Goal: Information Seeking & Learning: Learn about a topic

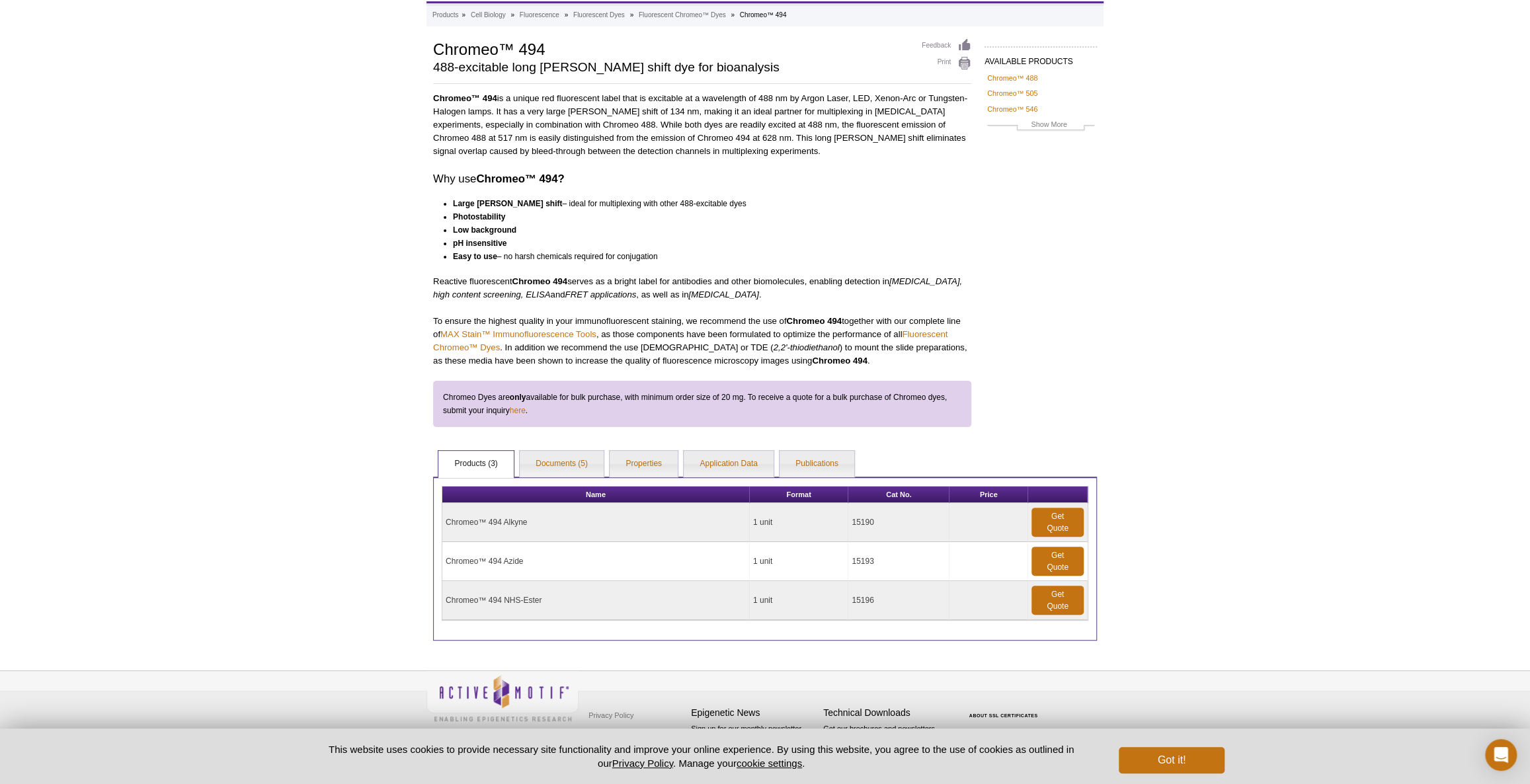
click at [874, 592] on td "15196" at bounding box center [899, 600] width 101 height 39
click at [574, 465] on link "Documents (5)" at bounding box center [562, 464] width 84 height 26
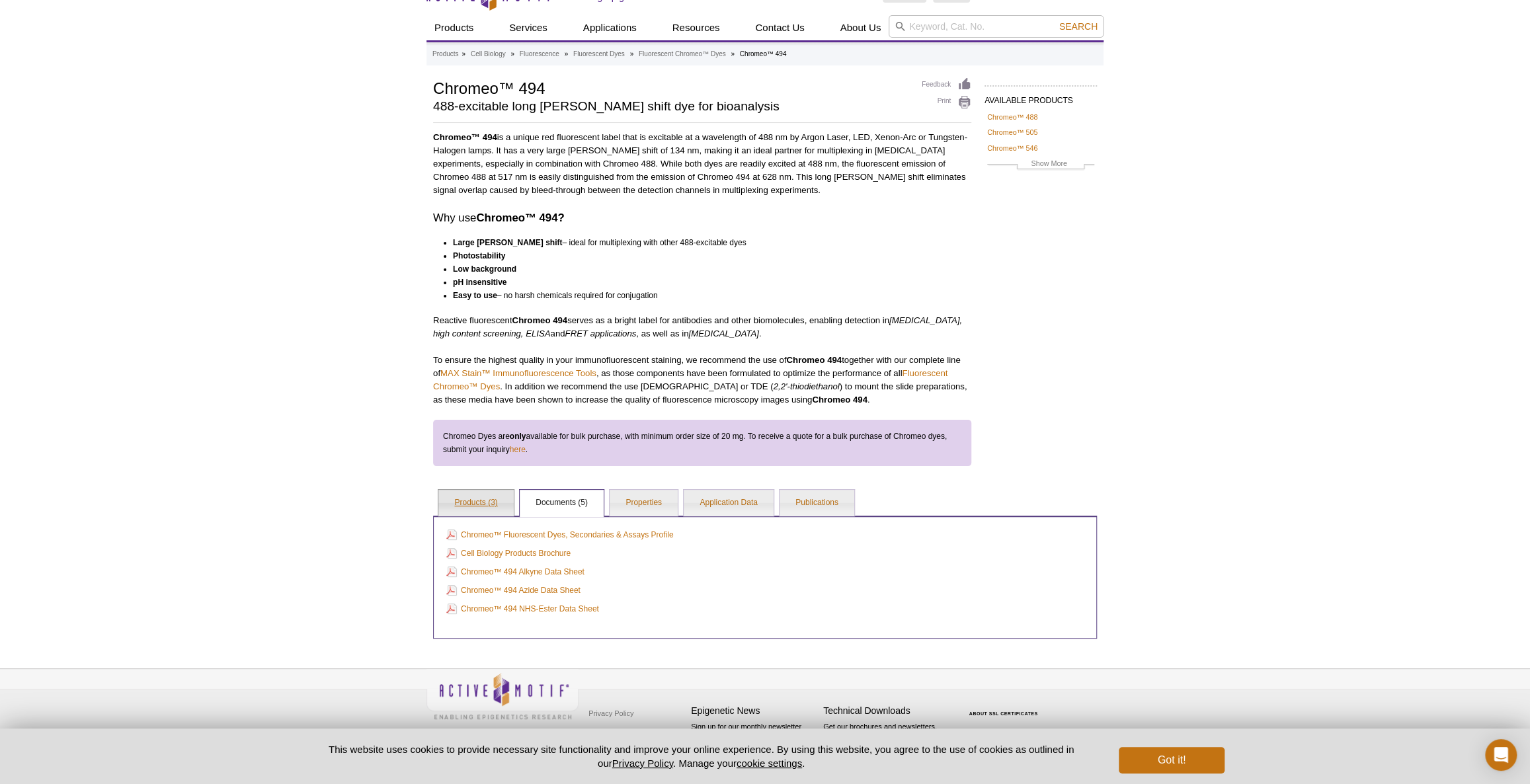
click at [468, 496] on link "Products (3)" at bounding box center [475, 503] width 75 height 26
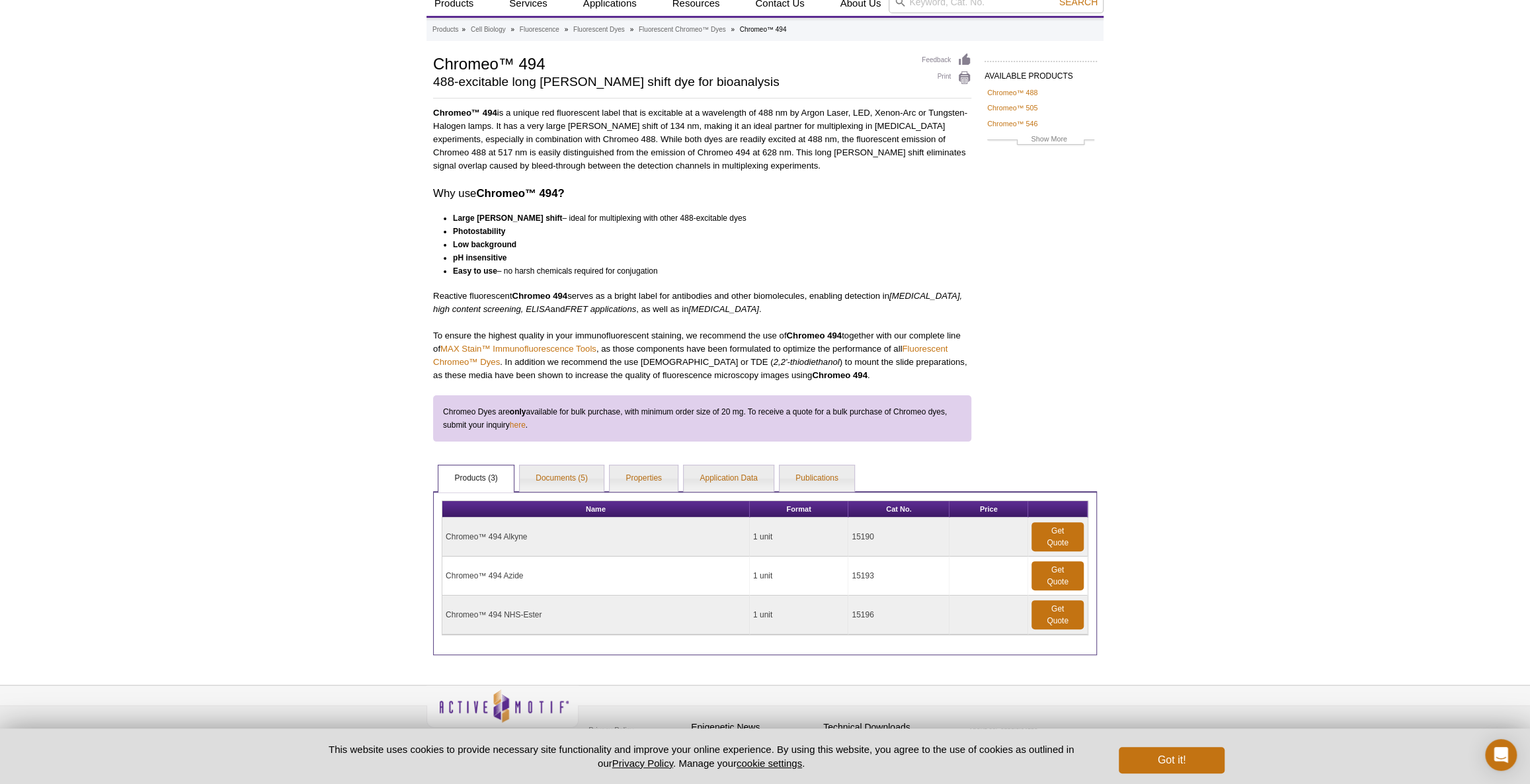
scroll to position [64, 0]
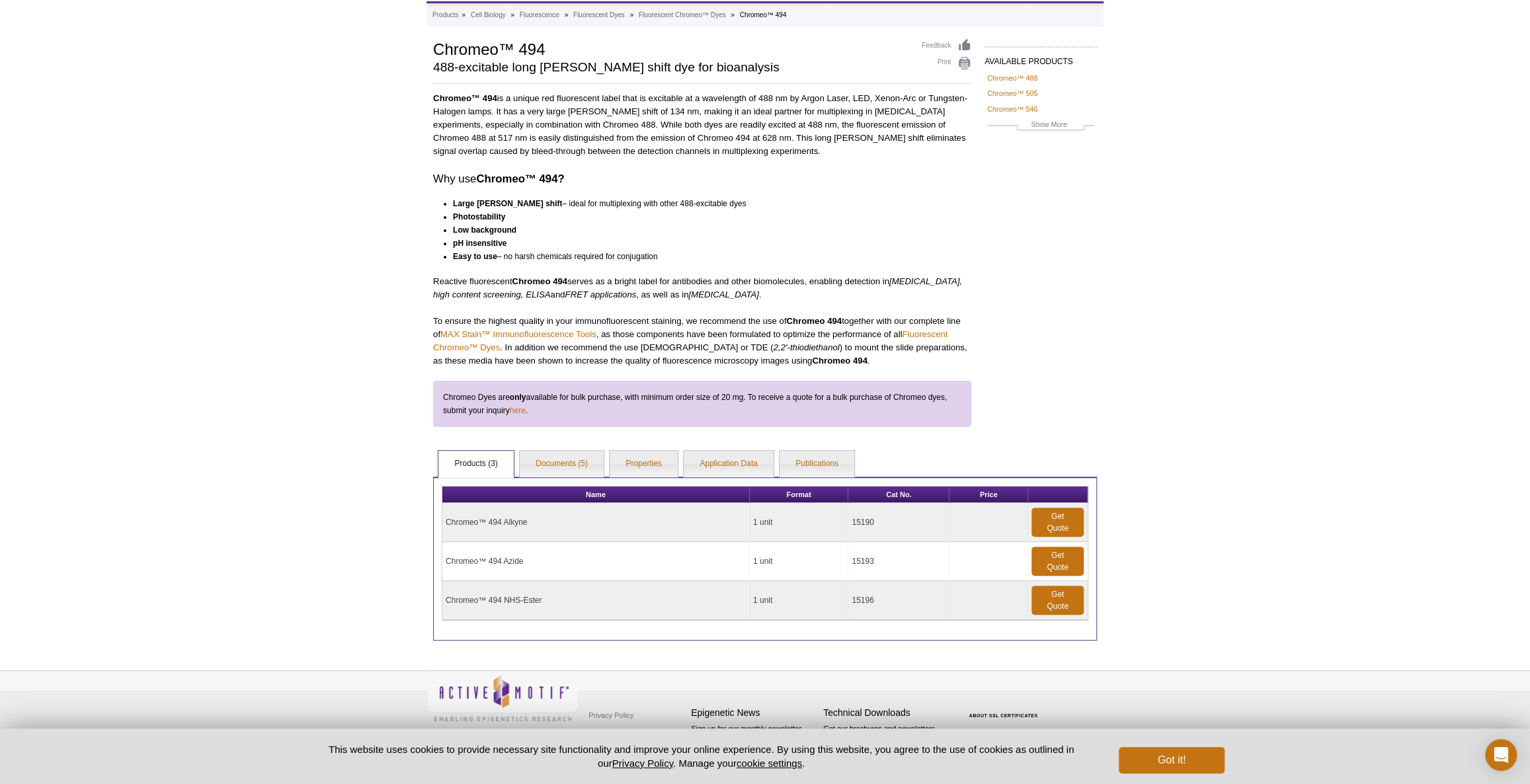
click at [681, 479] on div "Name Format Cat No. Price Chromeo™ 494 Alkyne 1 unit 15190 Get Quote Chromeo™ 4…" at bounding box center [764, 558] width 664 height 164
click at [692, 473] on link "Application Data" at bounding box center [729, 464] width 90 height 26
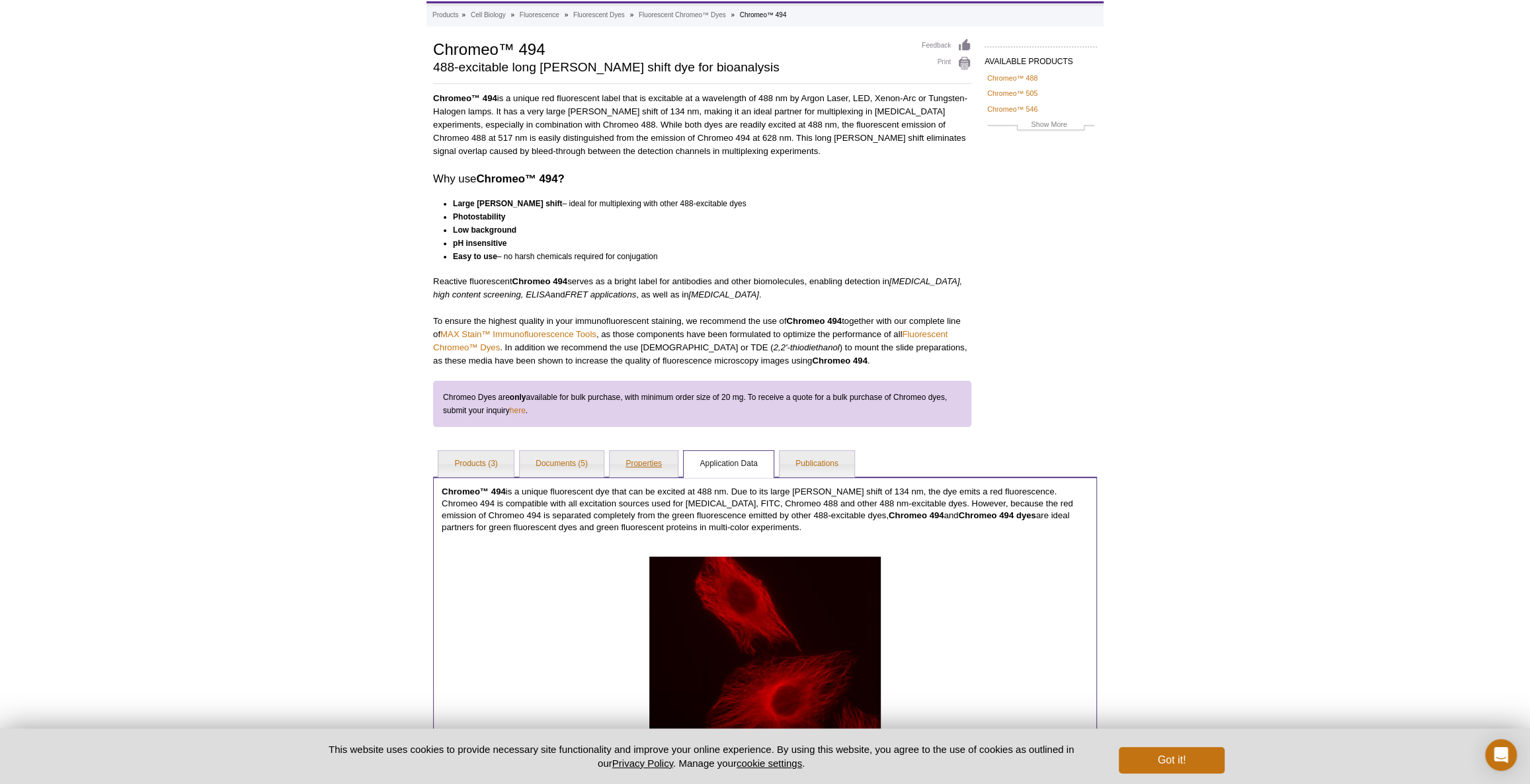
click at [648, 459] on link "Properties" at bounding box center [644, 464] width 68 height 26
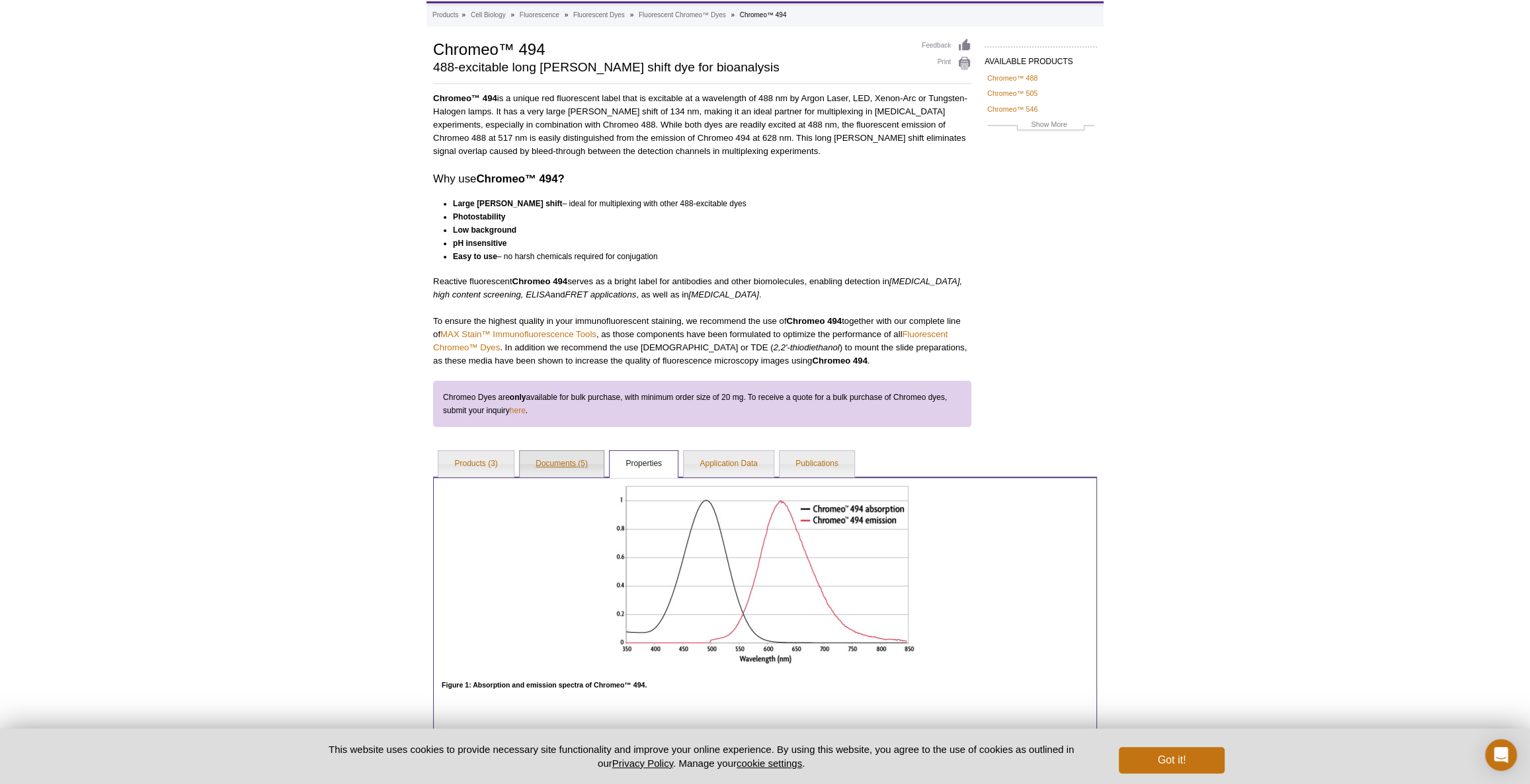
click at [533, 471] on link "Documents (5)" at bounding box center [562, 464] width 84 height 26
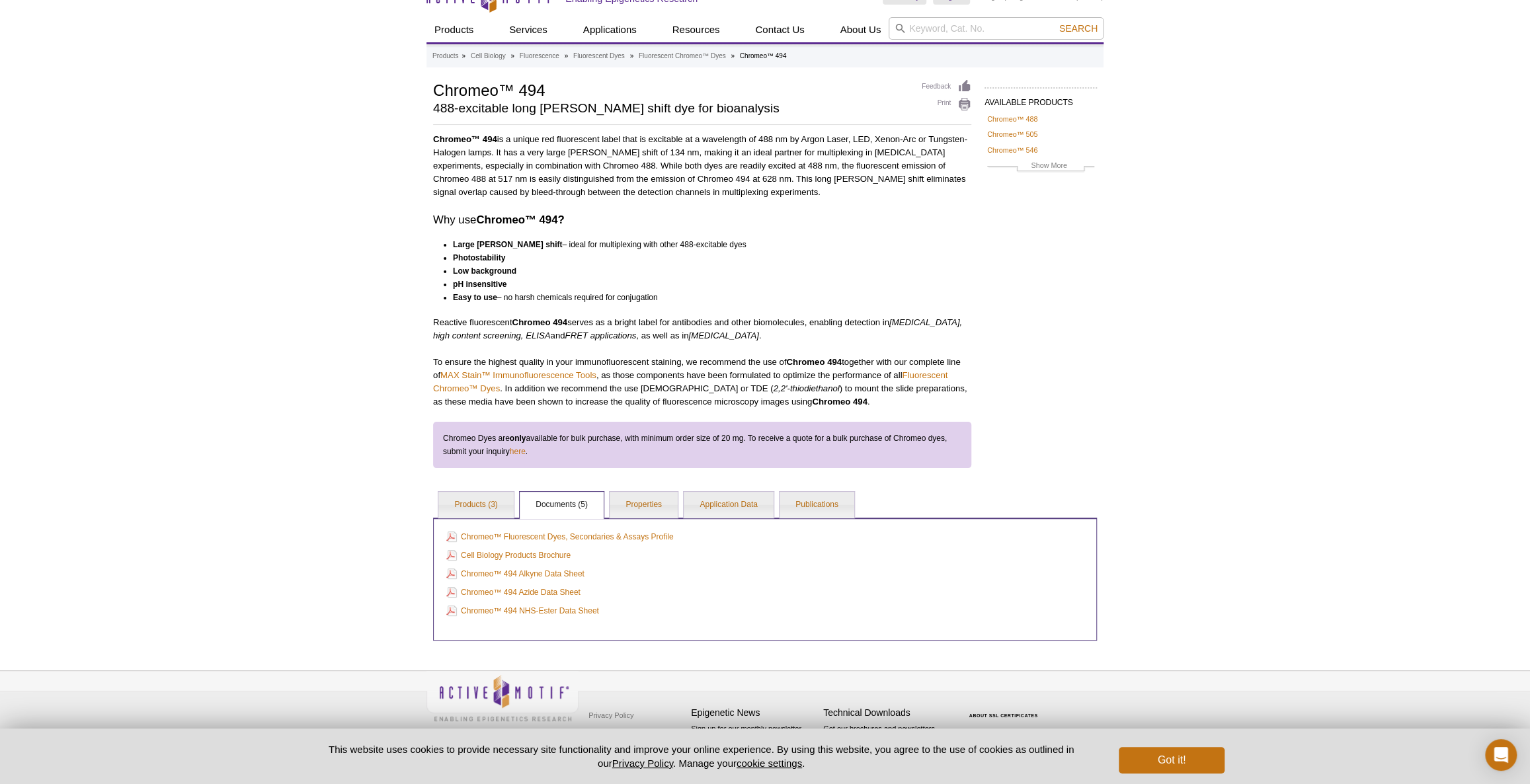
click at [475, 476] on div "AVAILABLE PRODUCTS Chromeo™ 488 Chromeo™ 505 Chromeo™ 546 Chromeo™ 642 Show Mor…" at bounding box center [765, 360] width 677 height 561
click at [509, 492] on li "Products (3)" at bounding box center [475, 504] width 76 height 27
click at [508, 497] on link "Products (3)" at bounding box center [475, 505] width 75 height 26
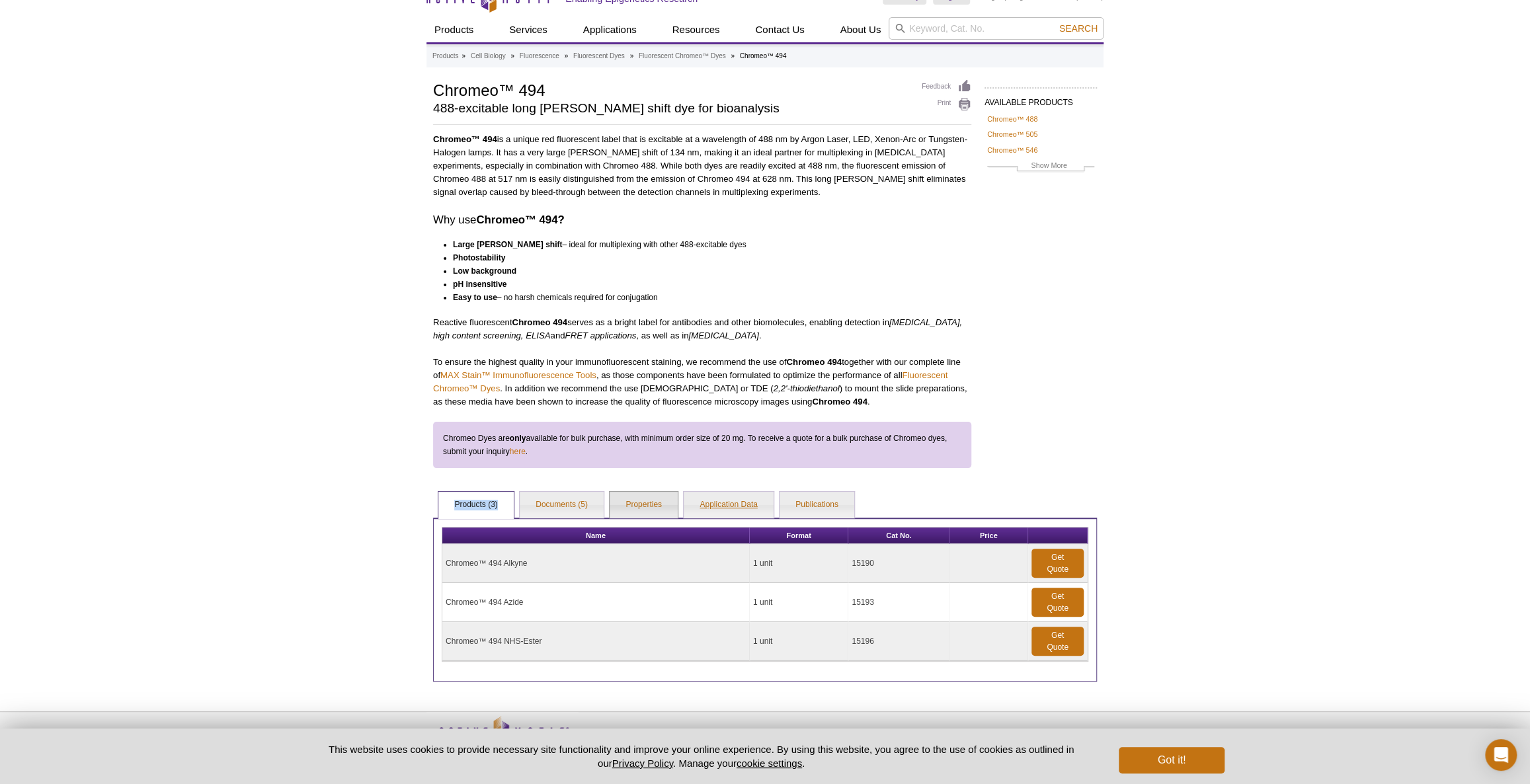
click at [697, 511] on link "Application Data" at bounding box center [729, 505] width 90 height 26
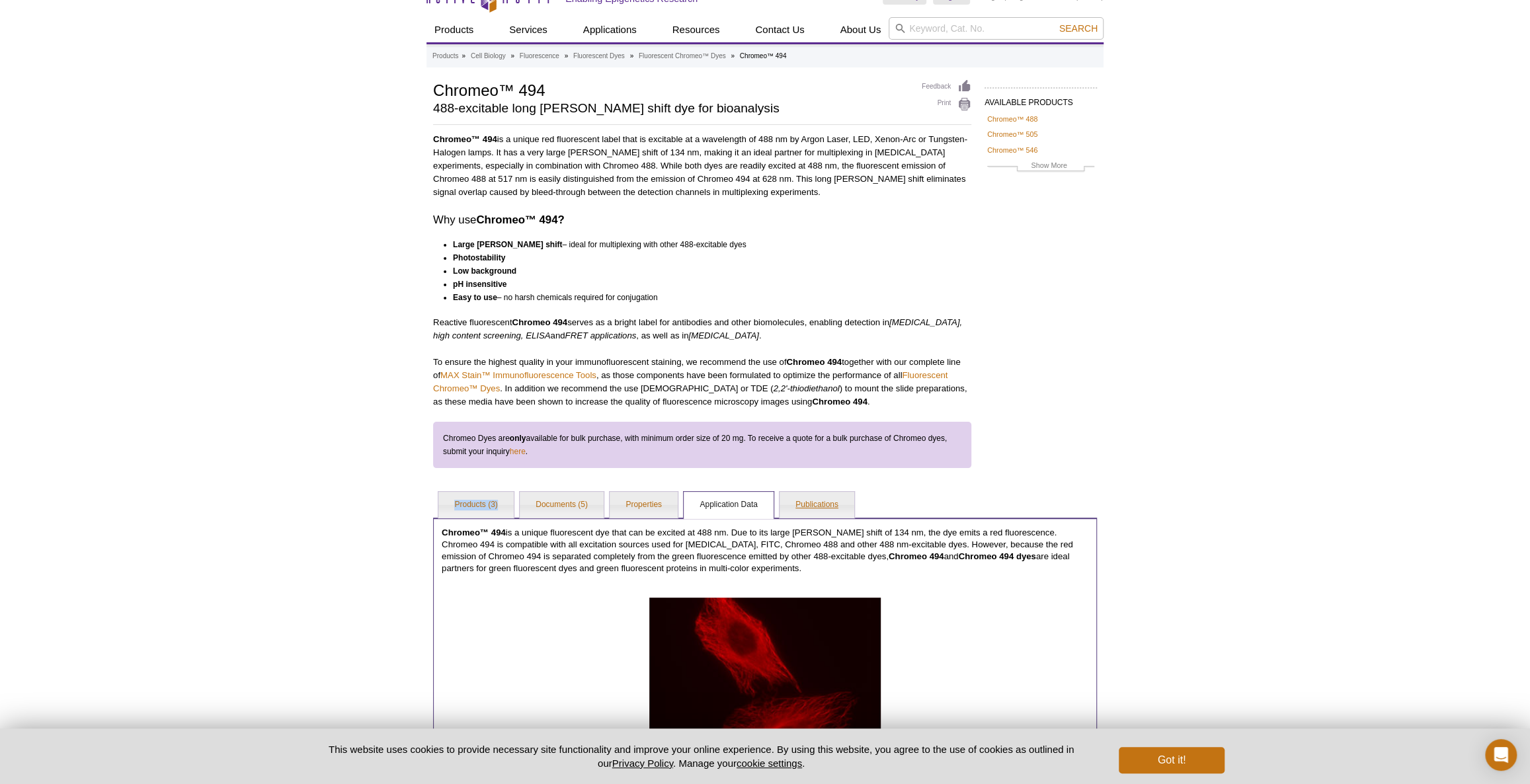
click at [804, 502] on link "Publications" at bounding box center [817, 505] width 75 height 26
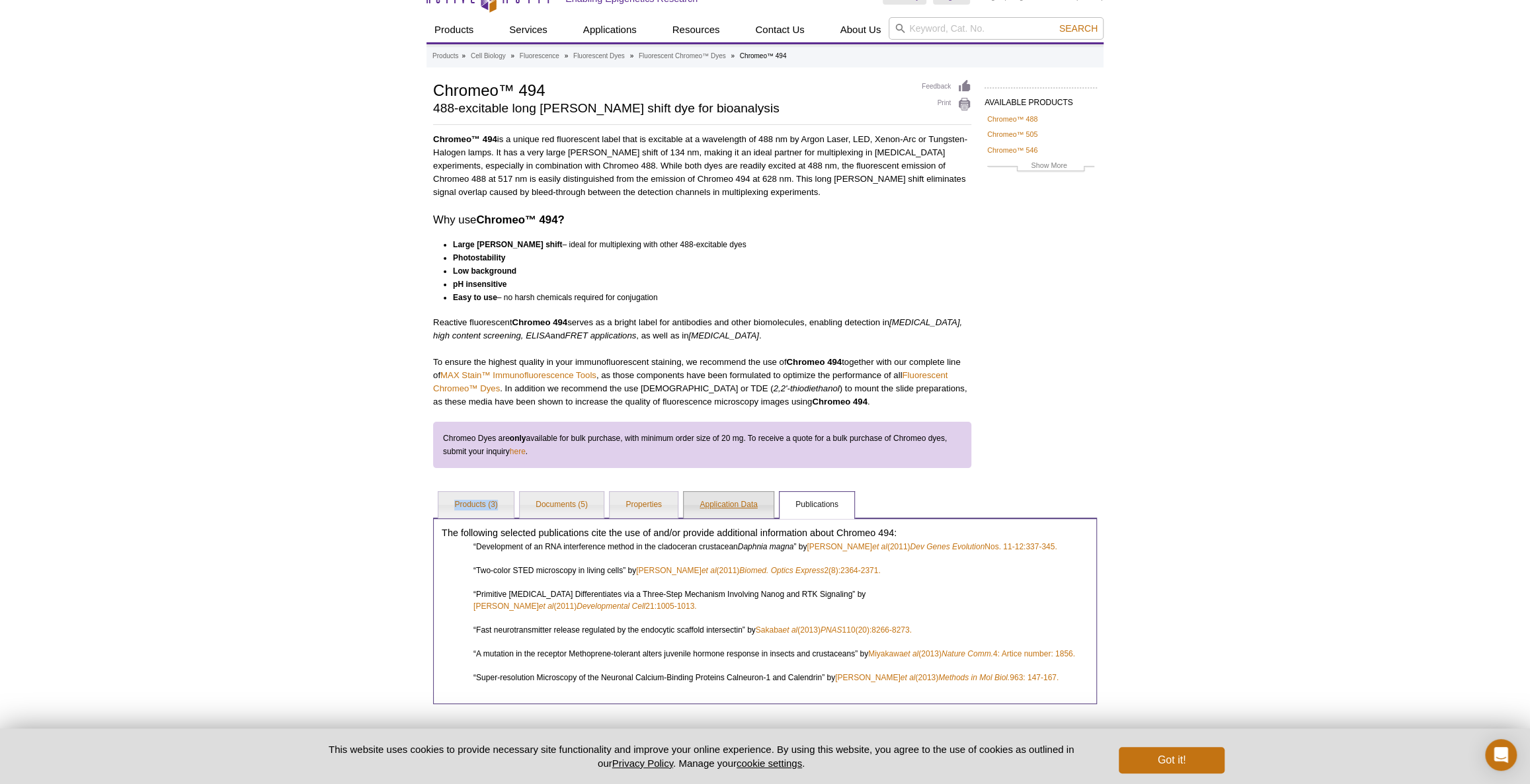
click at [715, 500] on link "Application Data" at bounding box center [729, 505] width 90 height 26
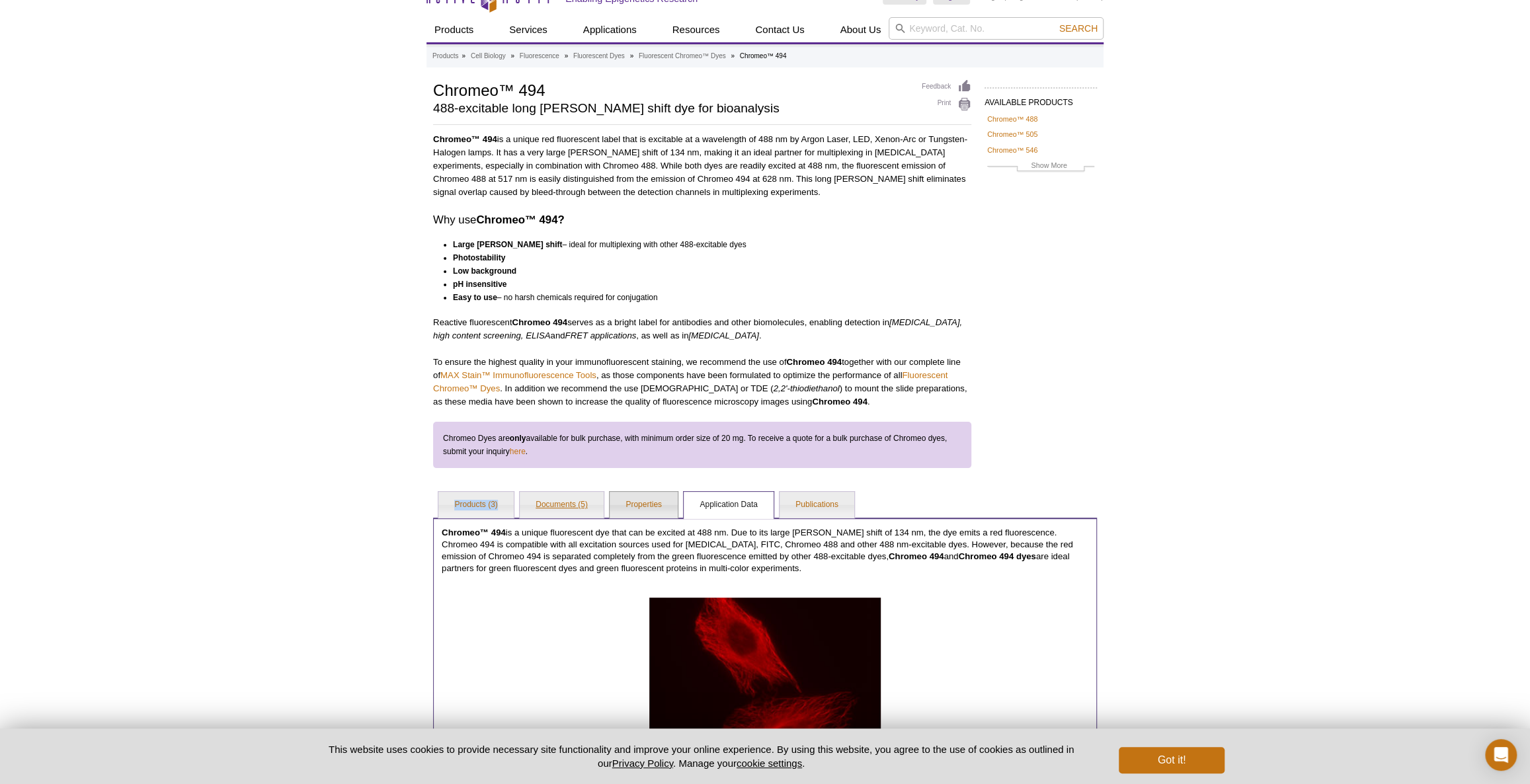
click at [577, 506] on link "Documents (5)" at bounding box center [562, 505] width 84 height 26
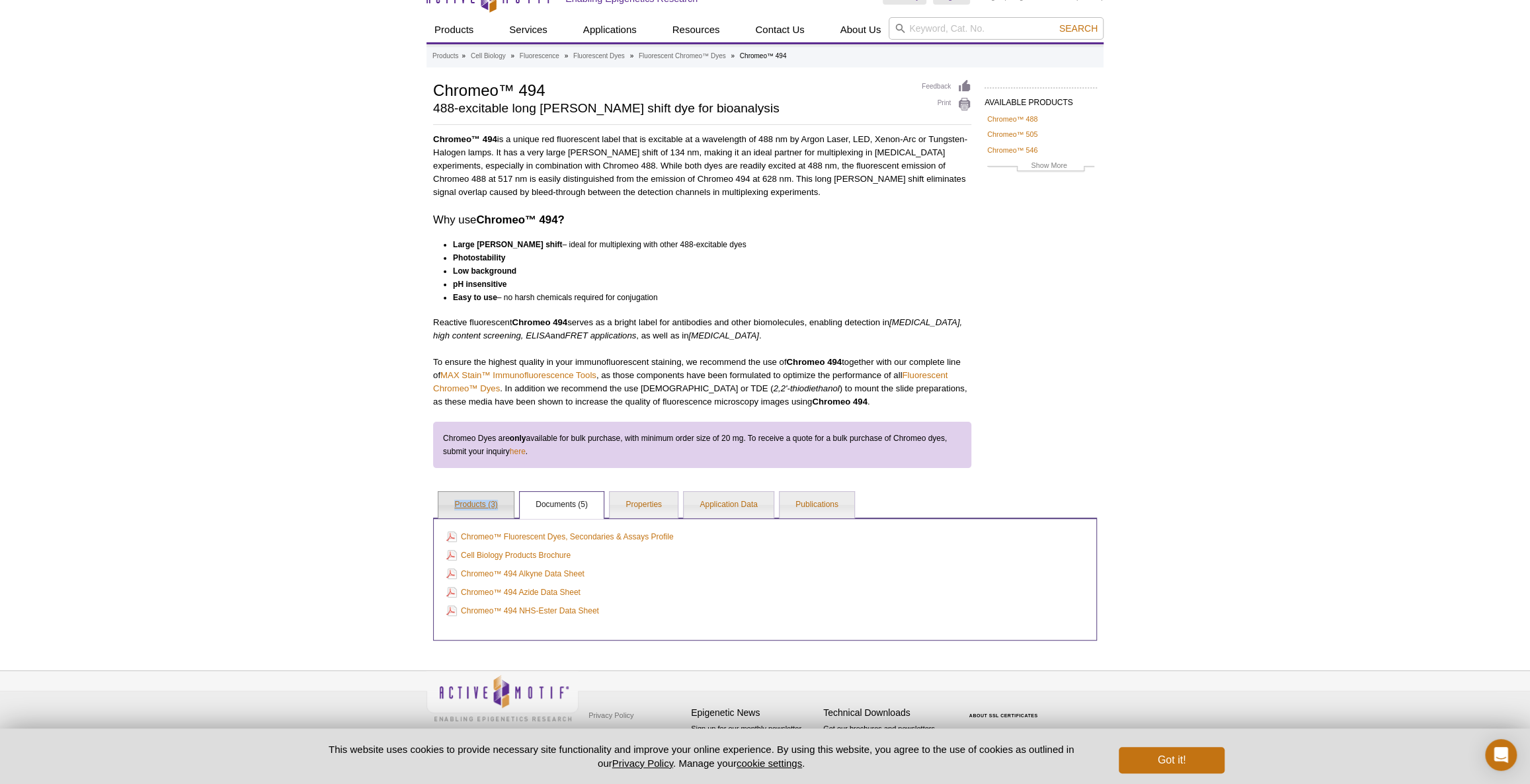
click at [504, 504] on link "Products (3)" at bounding box center [475, 505] width 75 height 26
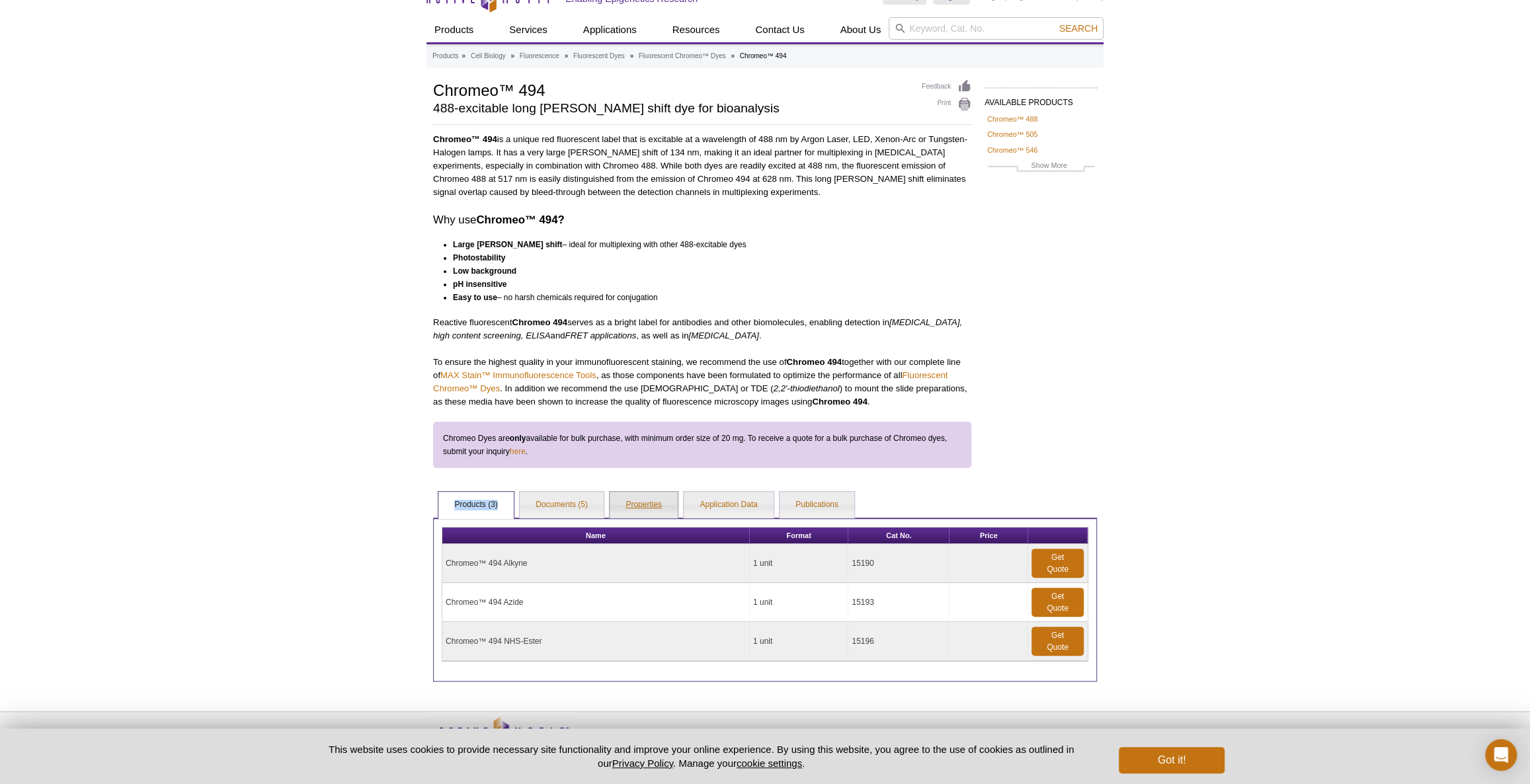
click at [633, 507] on link "Properties" at bounding box center [644, 505] width 68 height 26
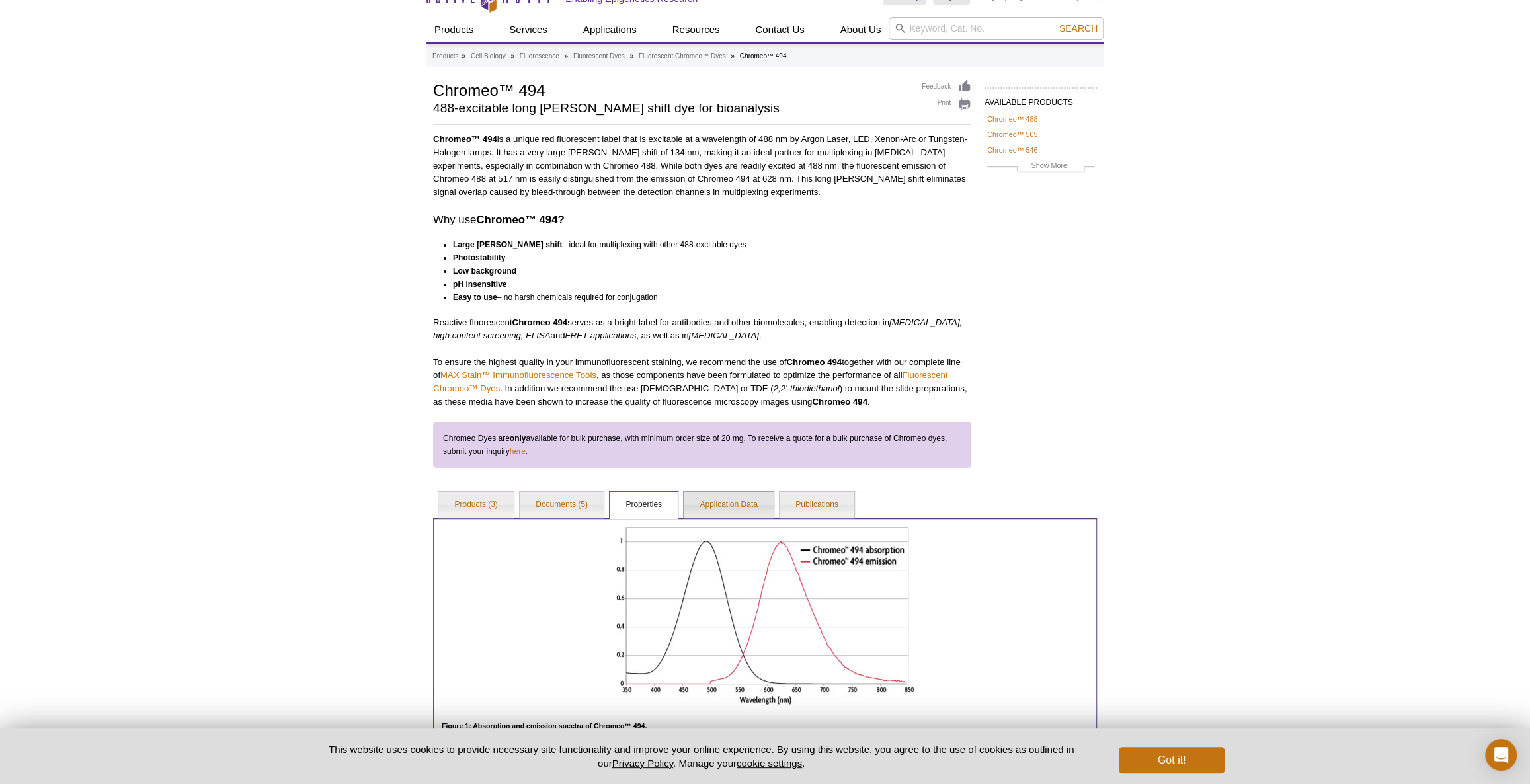
click at [773, 497] on li "Application Data" at bounding box center [728, 504] width 90 height 27
click at [471, 492] on link "Products (3)" at bounding box center [475, 505] width 75 height 26
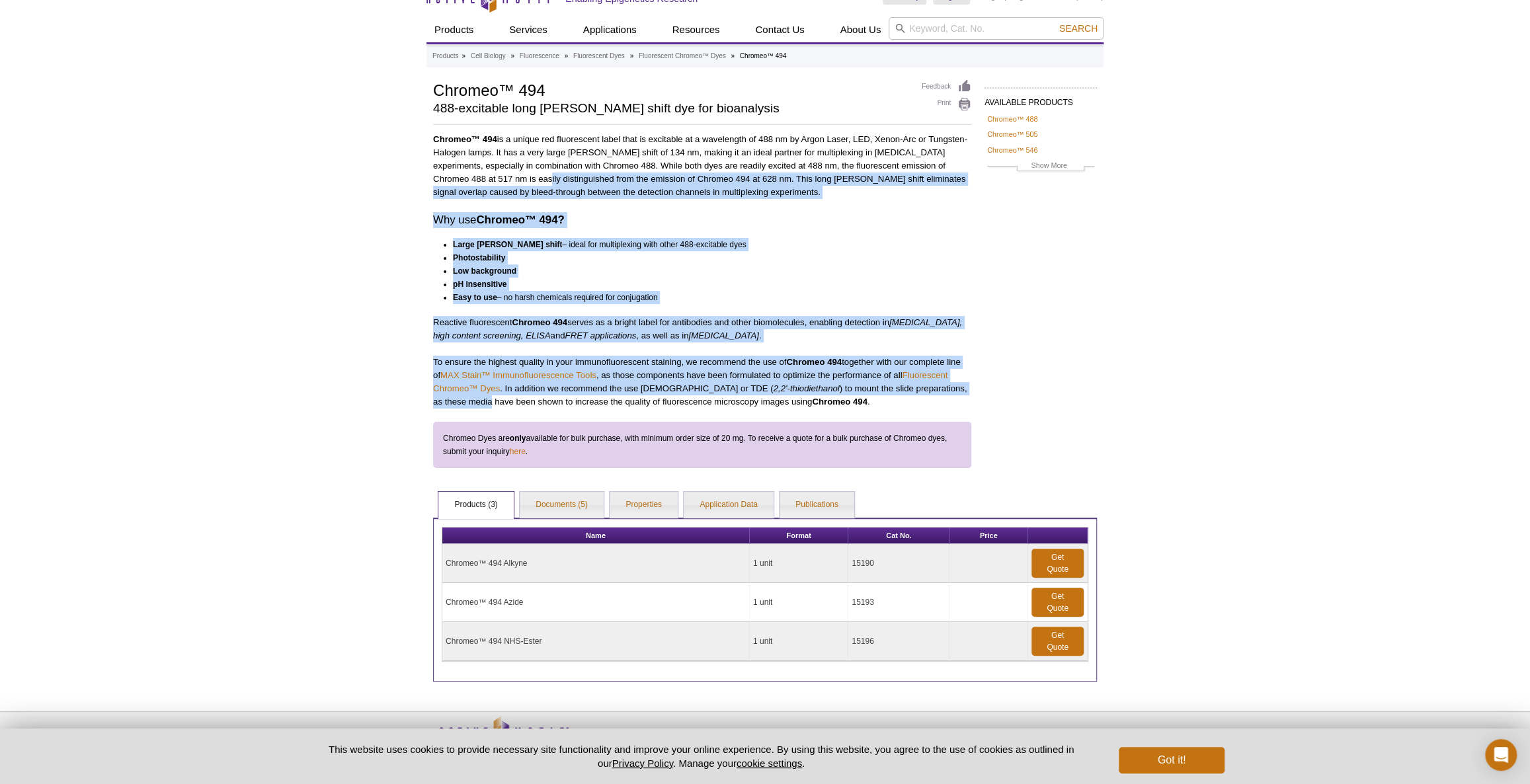
drag, startPoint x: 1021, startPoint y: 389, endPoint x: 493, endPoint y: 176, distance: 569.3
click at [493, 176] on div "AVAILABLE PRODUCTS Chromeo™ 488 Chromeo™ 505 Chromeo™ 546 Chromeo™ 642 Show Mor…" at bounding box center [765, 381] width 677 height 602
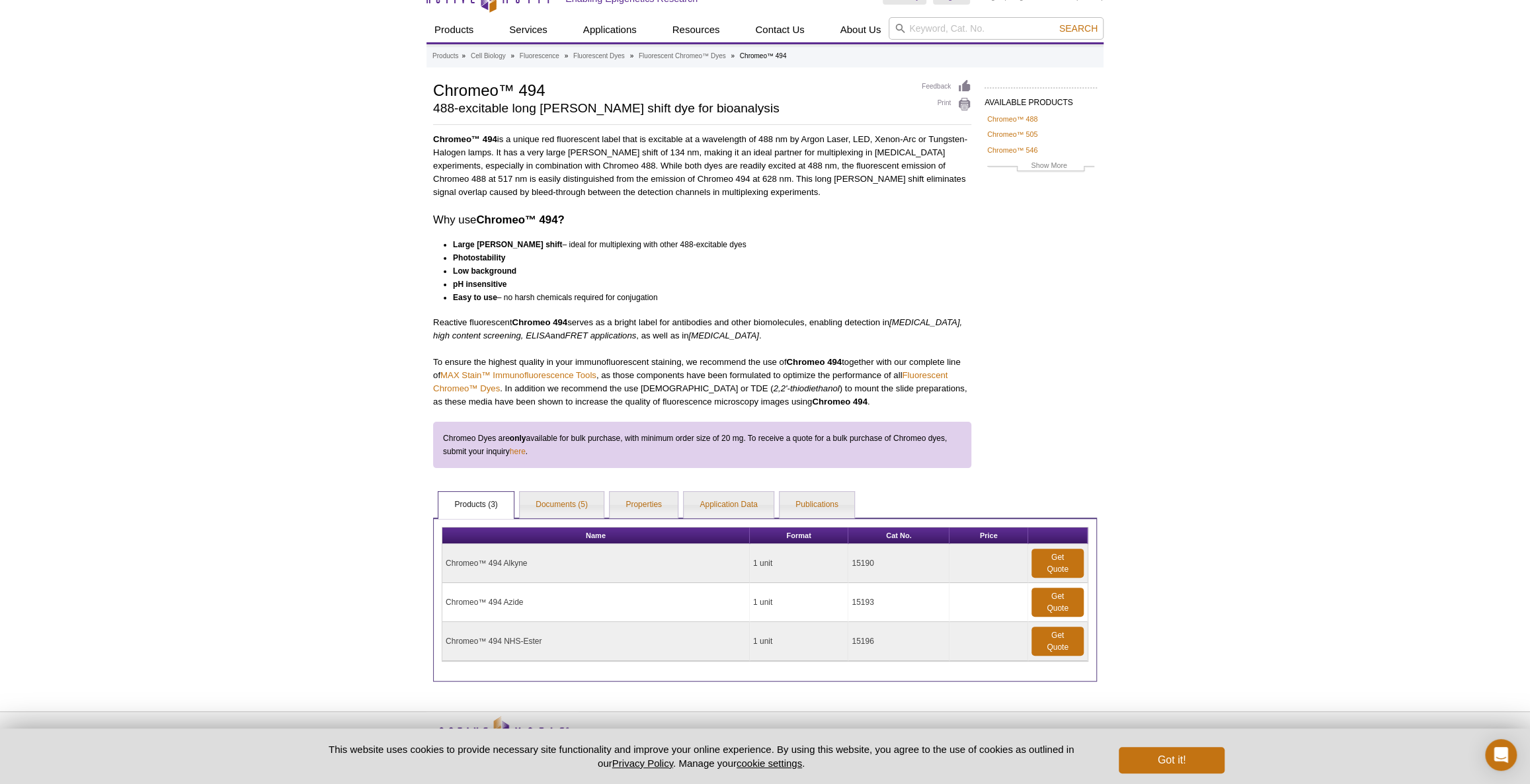
click at [492, 173] on p "Chromeo™ 494 is a unique red fluorescent label that is excitable at a wavelengt…" at bounding box center [702, 166] width 539 height 66
